Goal: Information Seeking & Learning: Find specific fact

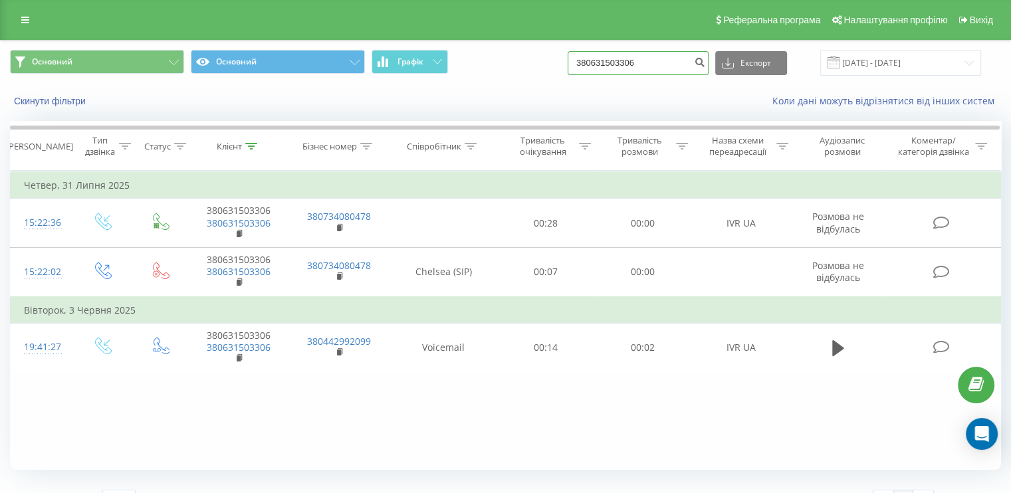
drag, startPoint x: 657, startPoint y: 64, endPoint x: 569, endPoint y: 68, distance: 88.5
click at [569, 68] on div "Основний Основний Графік 380631503306 Експорт .csv .xls .xlsx [DATE] - [DATE]" at bounding box center [505, 63] width 991 height 26
paste input "8672108"
type input "380686721086"
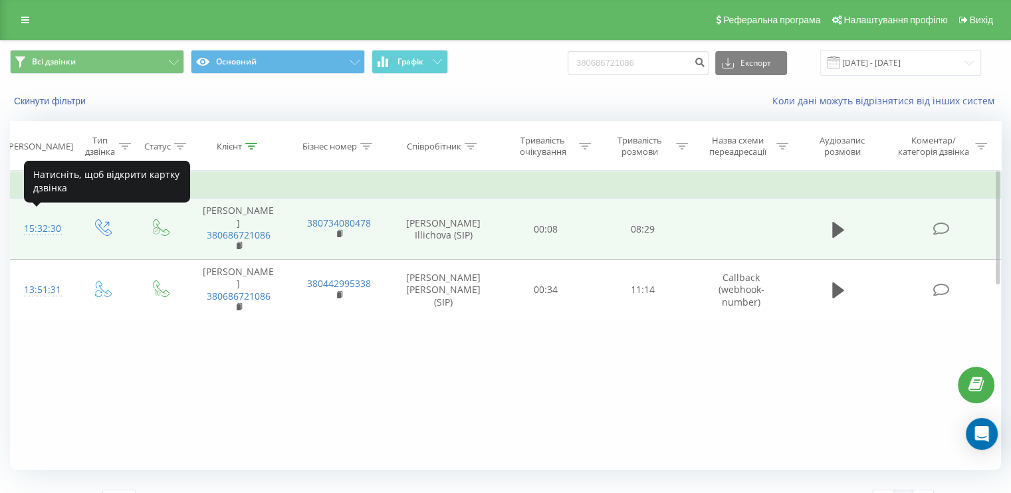
click at [40, 216] on div "15:32:30" at bounding box center [41, 229] width 35 height 26
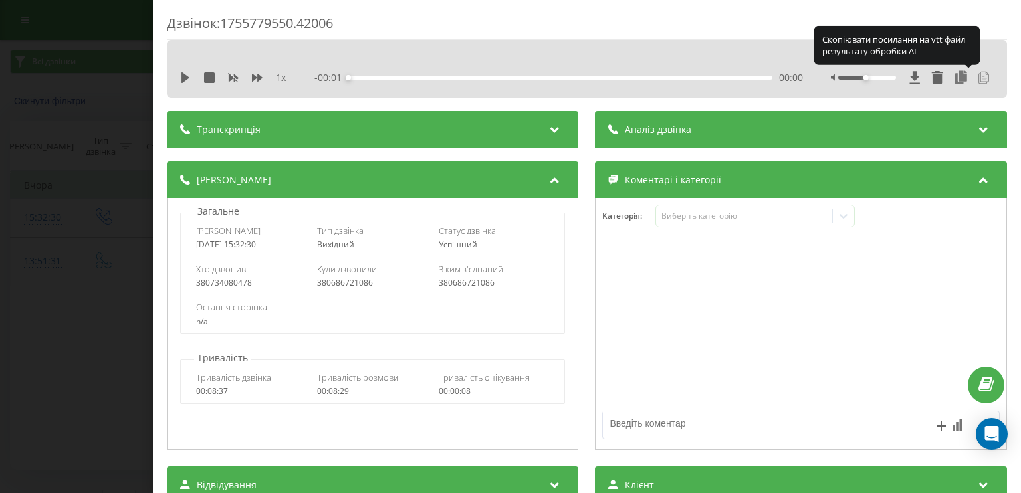
click at [977, 78] on icon at bounding box center [983, 77] width 13 height 13
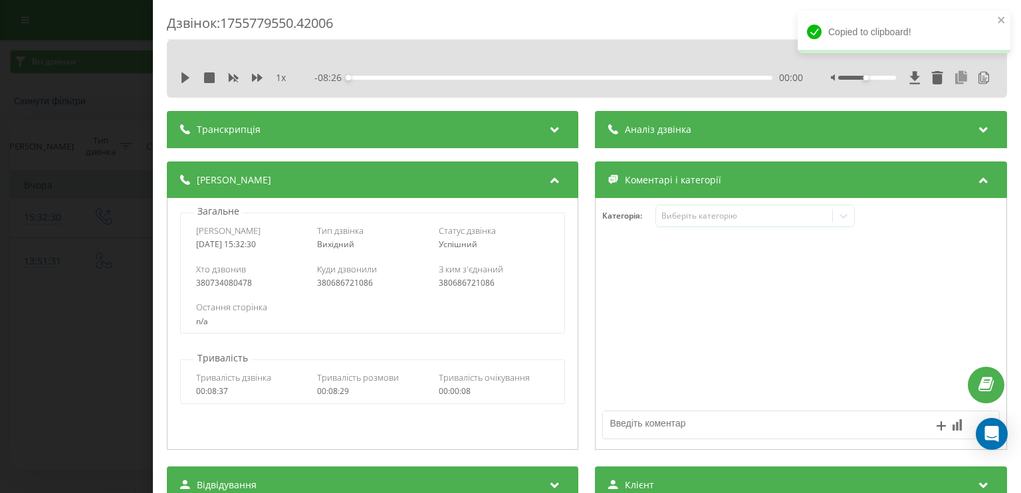
click at [954, 79] on icon at bounding box center [962, 77] width 16 height 13
